Goal: Find specific page/section: Find specific page/section

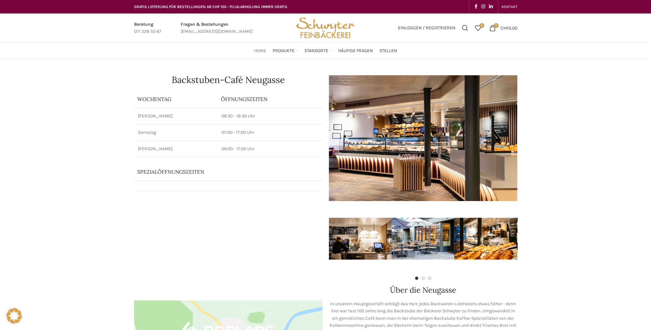
click at [261, 52] on span "Home" at bounding box center [260, 51] width 12 height 6
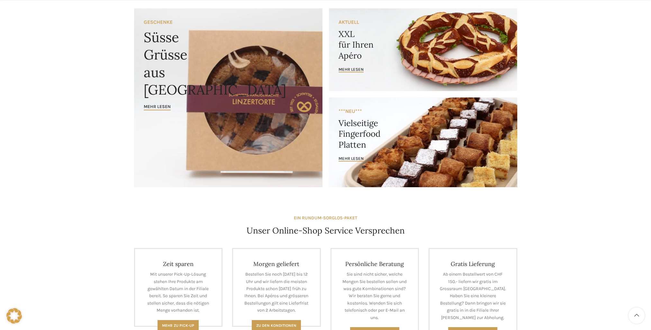
scroll to position [225, 0]
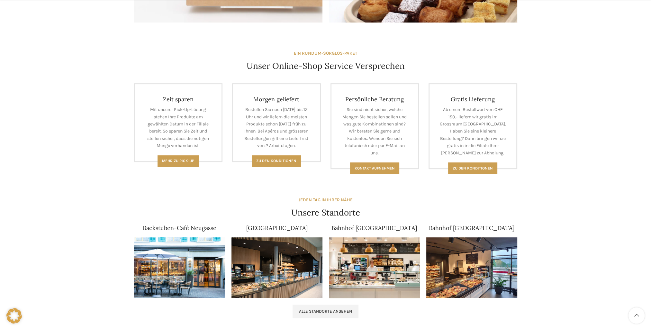
click at [175, 264] on img at bounding box center [179, 267] width 91 height 61
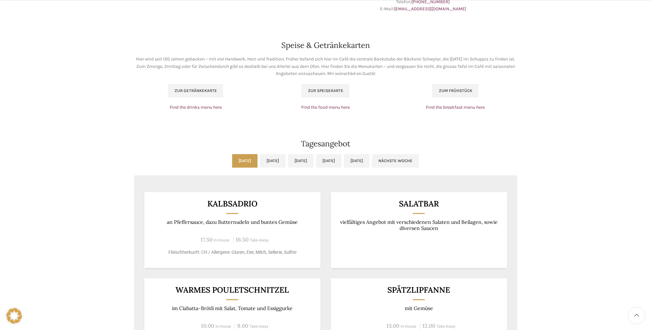
scroll to position [418, 0]
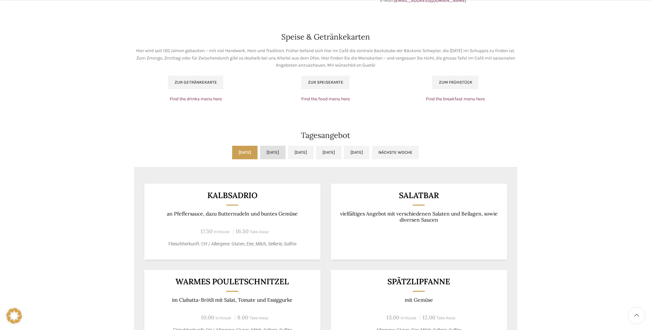
click at [262, 153] on link "Di, [DATE]" at bounding box center [272, 153] width 25 height 14
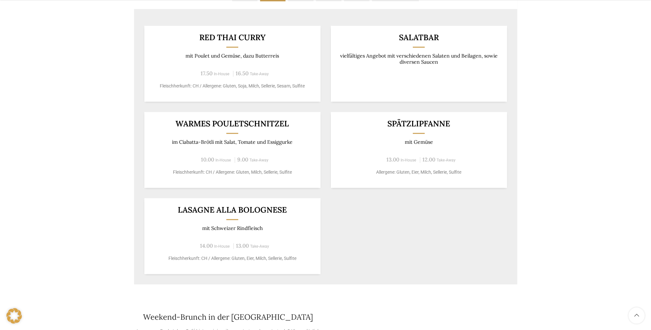
scroll to position [579, 0]
